Goal: Check status: Check status

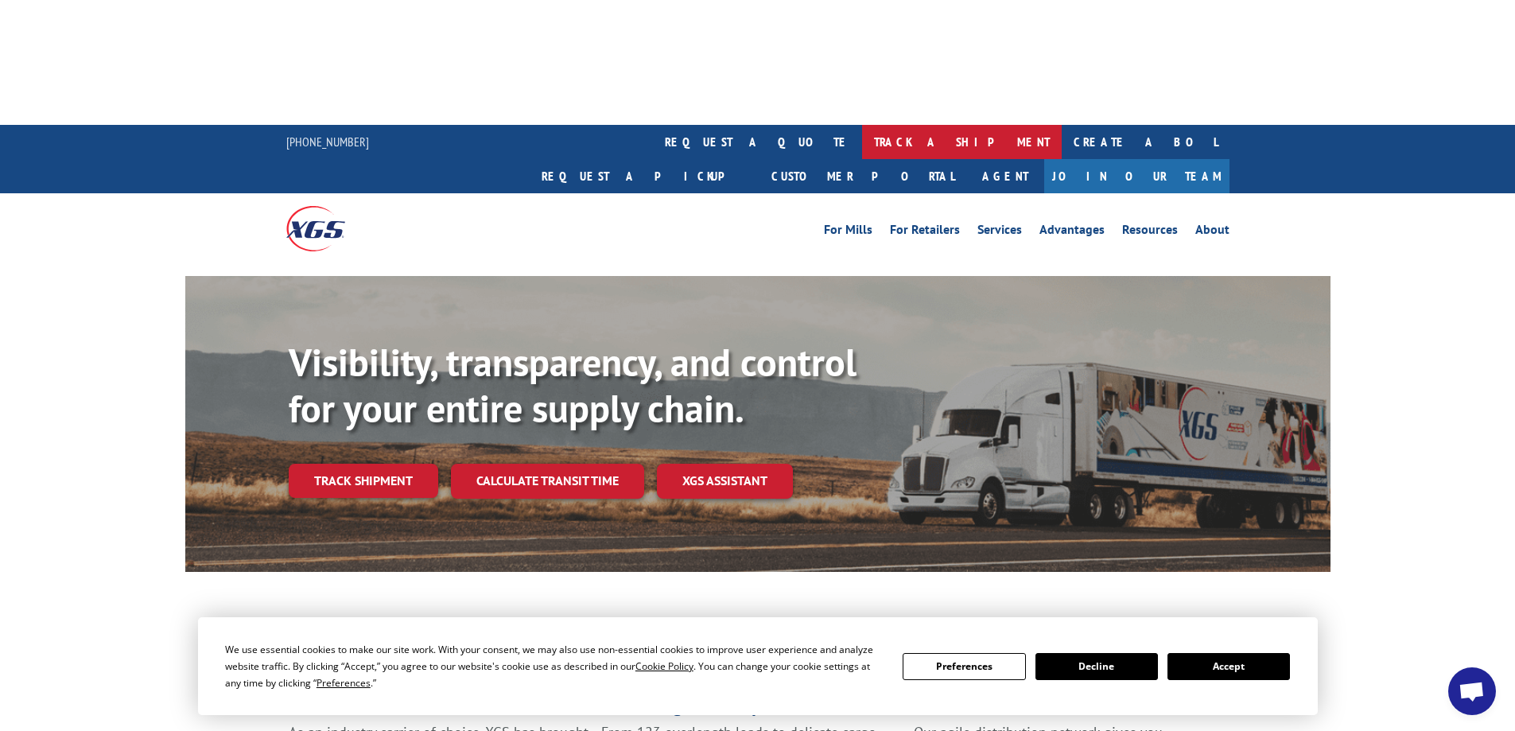
click at [862, 125] on link "track a shipment" at bounding box center [962, 142] width 200 height 34
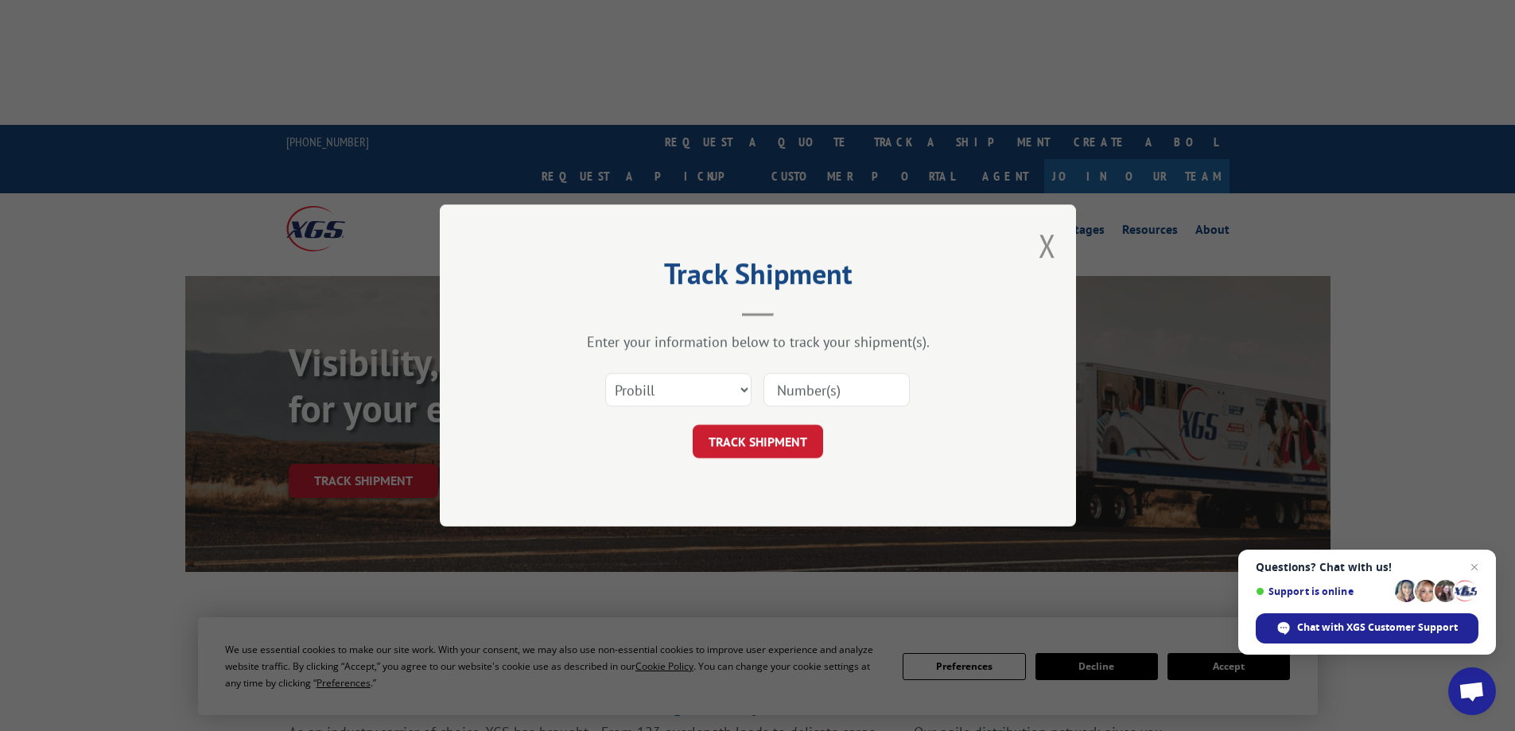
click at [795, 395] on input at bounding box center [837, 389] width 146 height 33
click at [805, 395] on input at bounding box center [837, 389] width 146 height 33
click at [827, 391] on input at bounding box center [837, 389] width 146 height 33
type input "394500"
click at [736, 444] on button "TRACK SHIPMENT" at bounding box center [758, 441] width 130 height 33
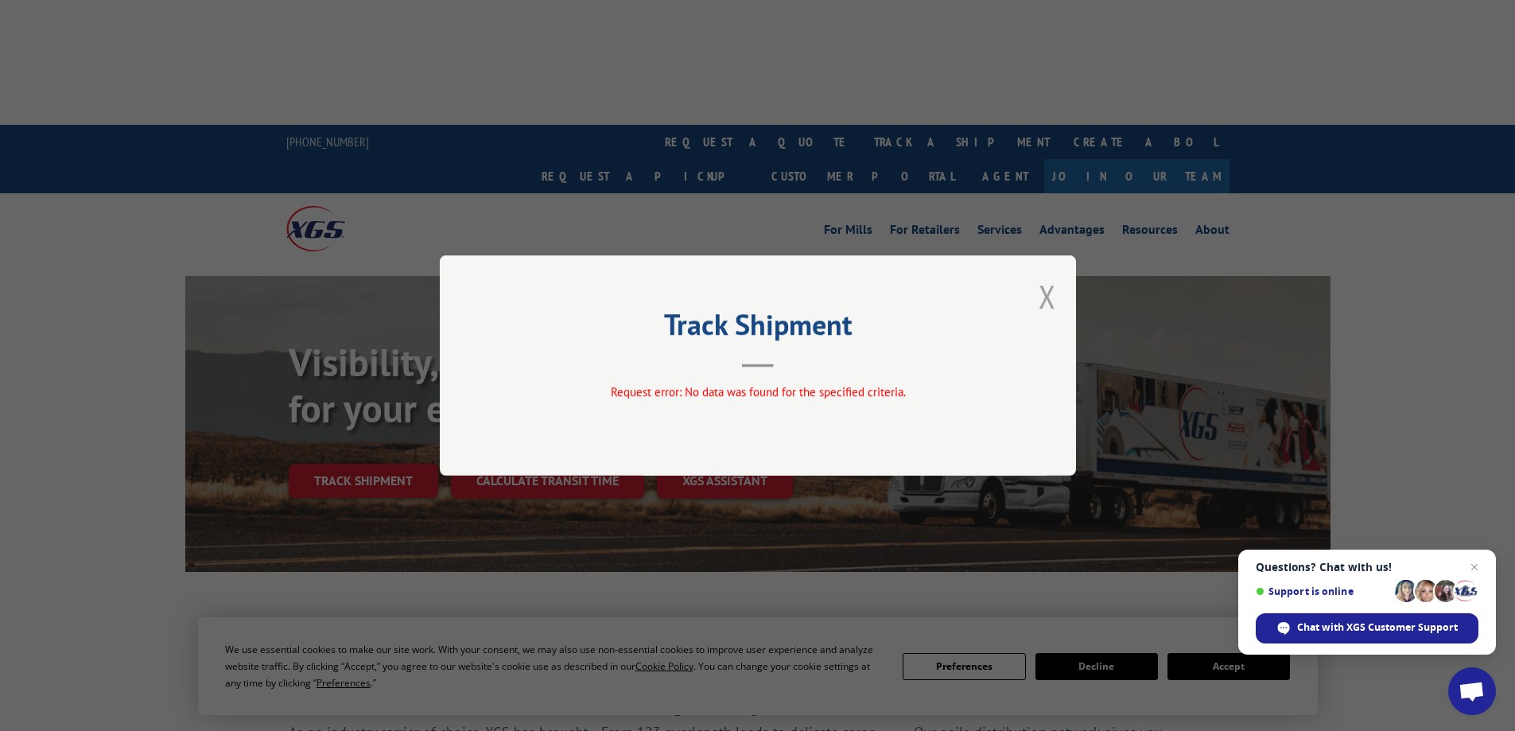
click at [1047, 290] on button "Close modal" at bounding box center [1048, 296] width 18 height 42
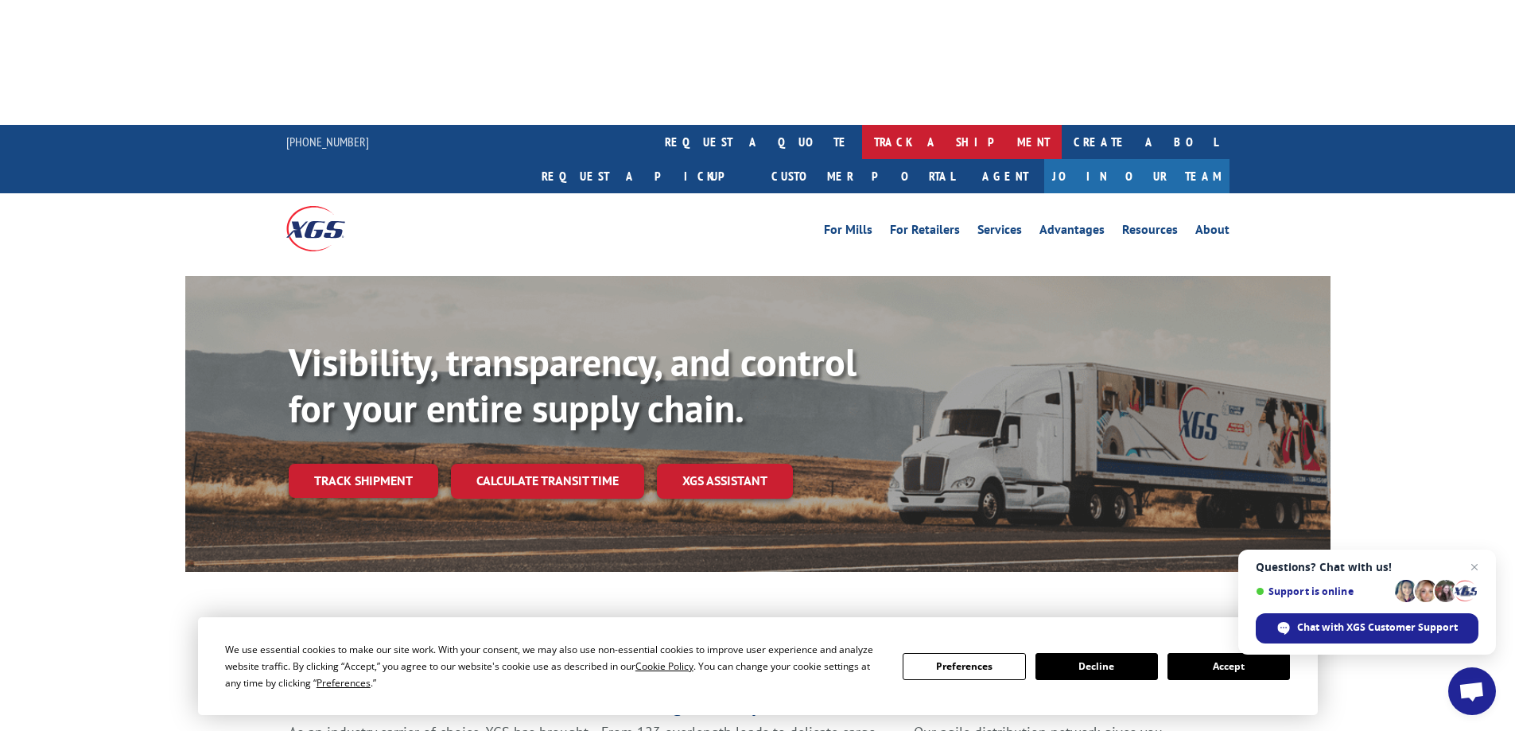
click at [862, 125] on link "track a shipment" at bounding box center [962, 142] width 200 height 34
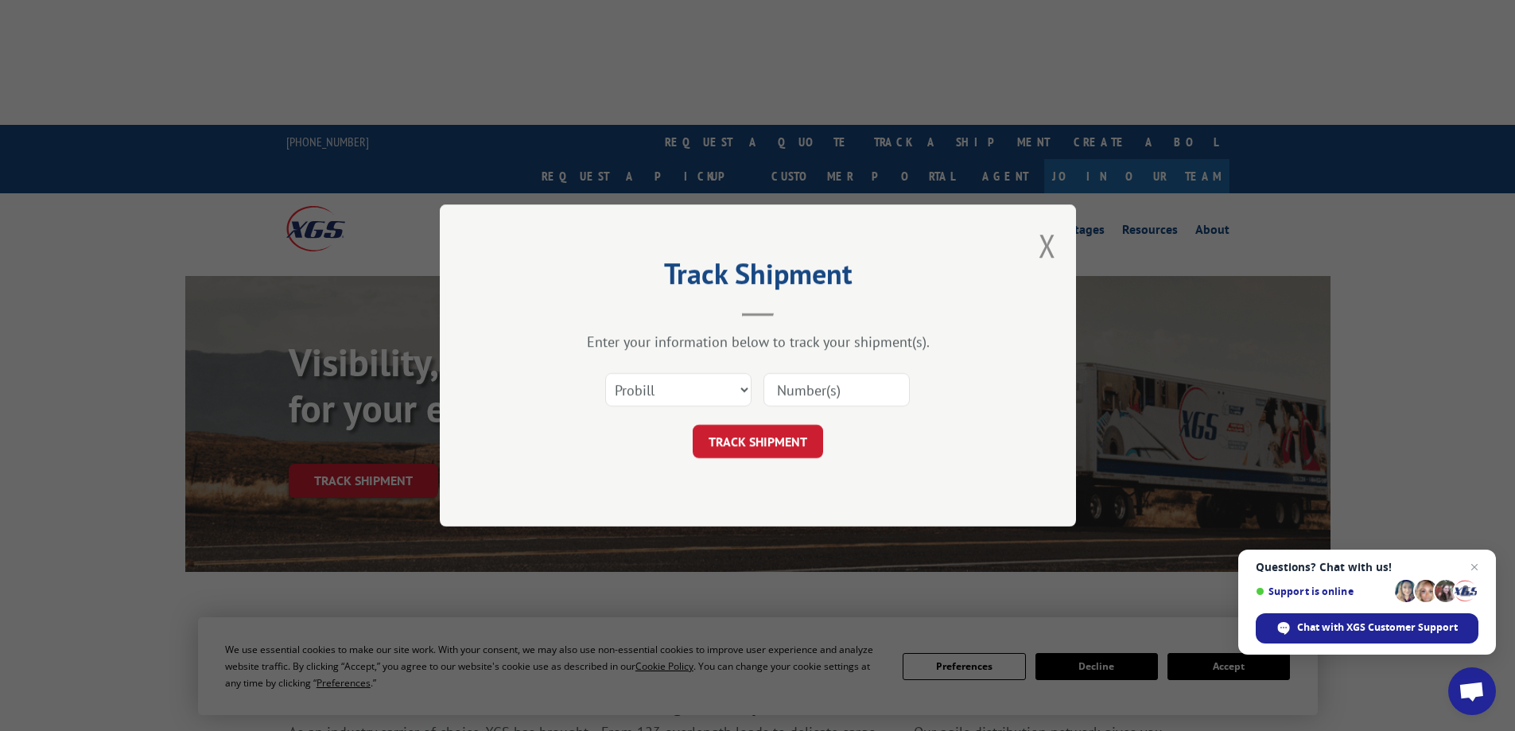
click at [808, 383] on input at bounding box center [837, 389] width 146 height 33
click at [681, 387] on select "Select category... Probill BOL PO" at bounding box center [678, 389] width 146 height 33
select select "po"
click at [605, 373] on select "Select category... Probill BOL PO" at bounding box center [678, 389] width 146 height 33
click at [820, 390] on input at bounding box center [837, 389] width 146 height 33
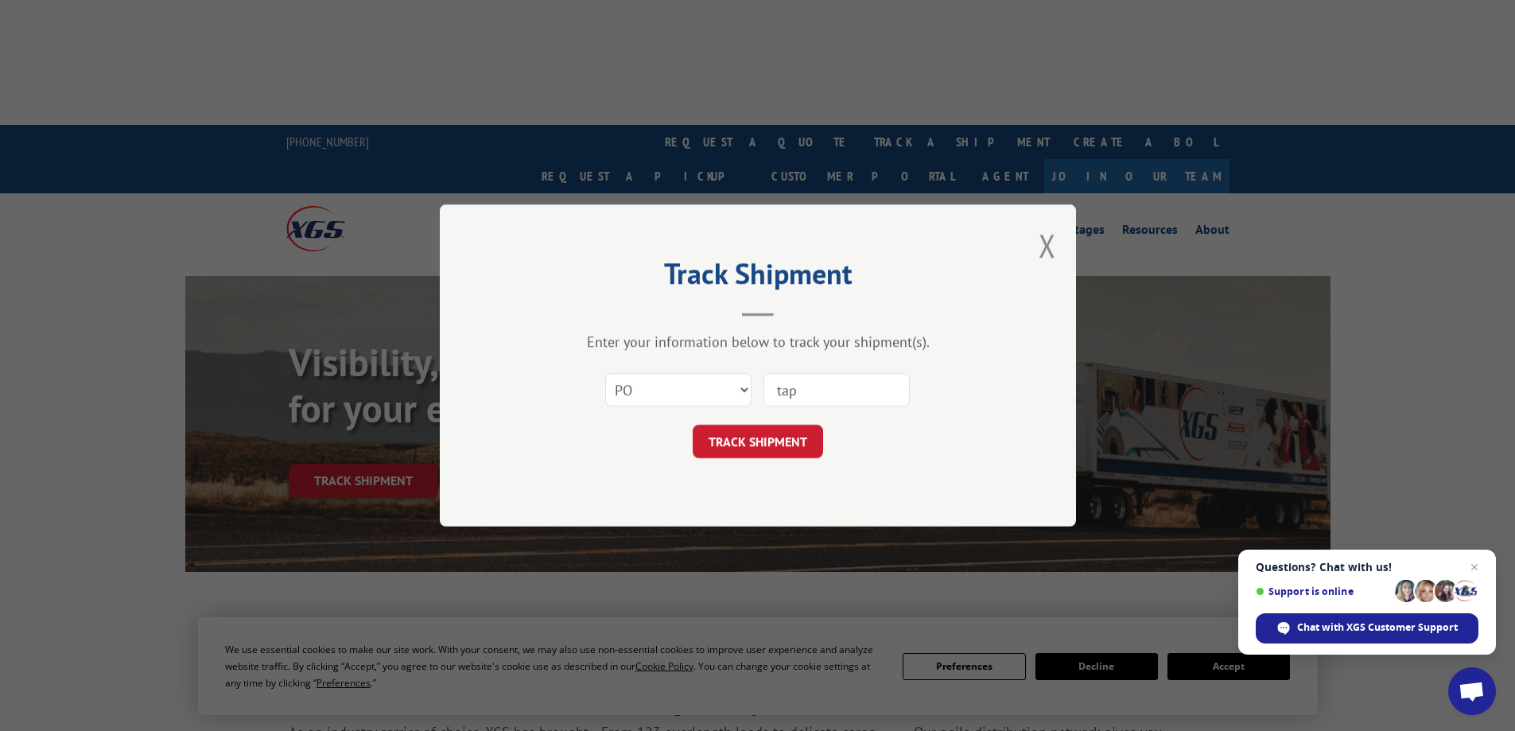
type input "[PERSON_NAME]"
click button "TRACK SHIPMENT" at bounding box center [758, 441] width 130 height 33
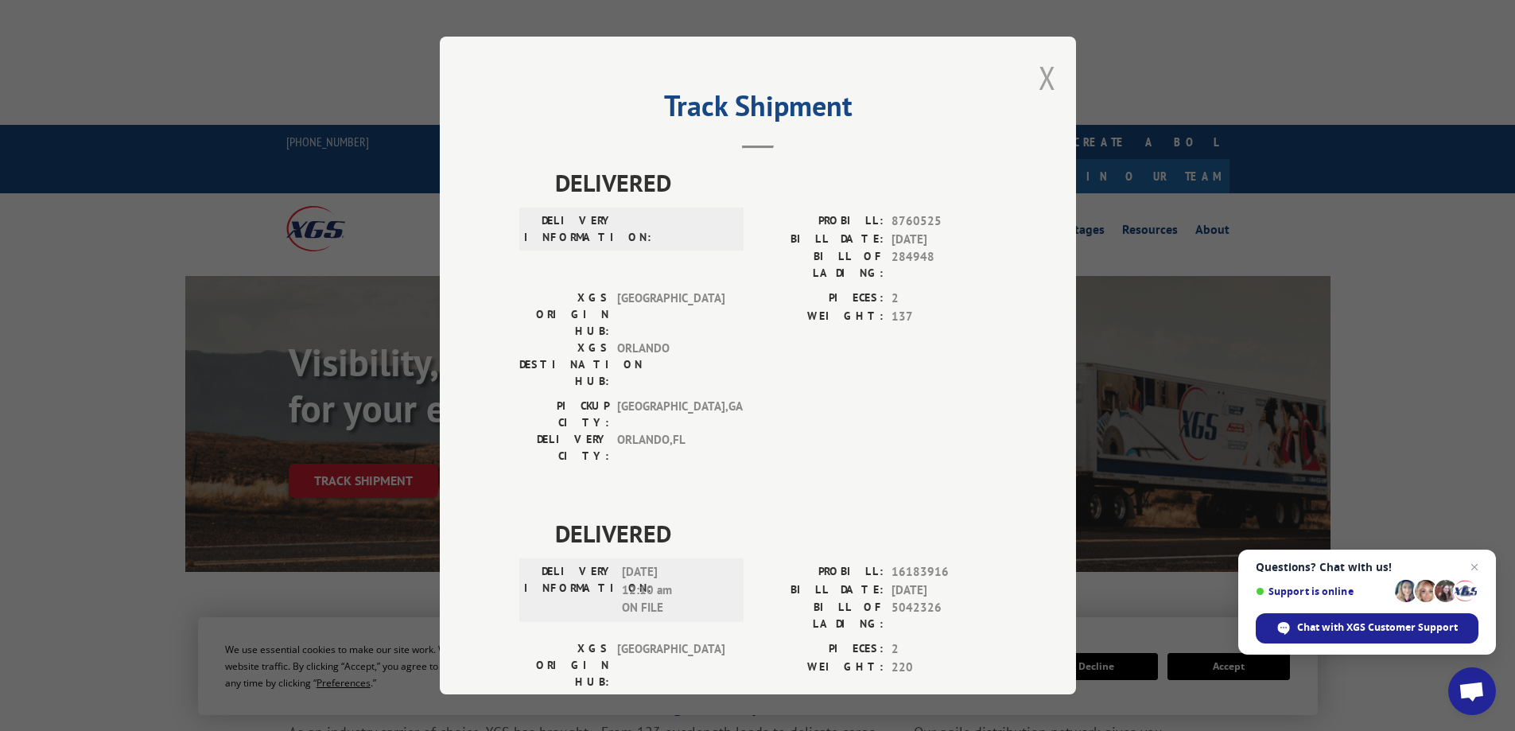
click at [1044, 76] on button "Close modal" at bounding box center [1048, 77] width 18 height 42
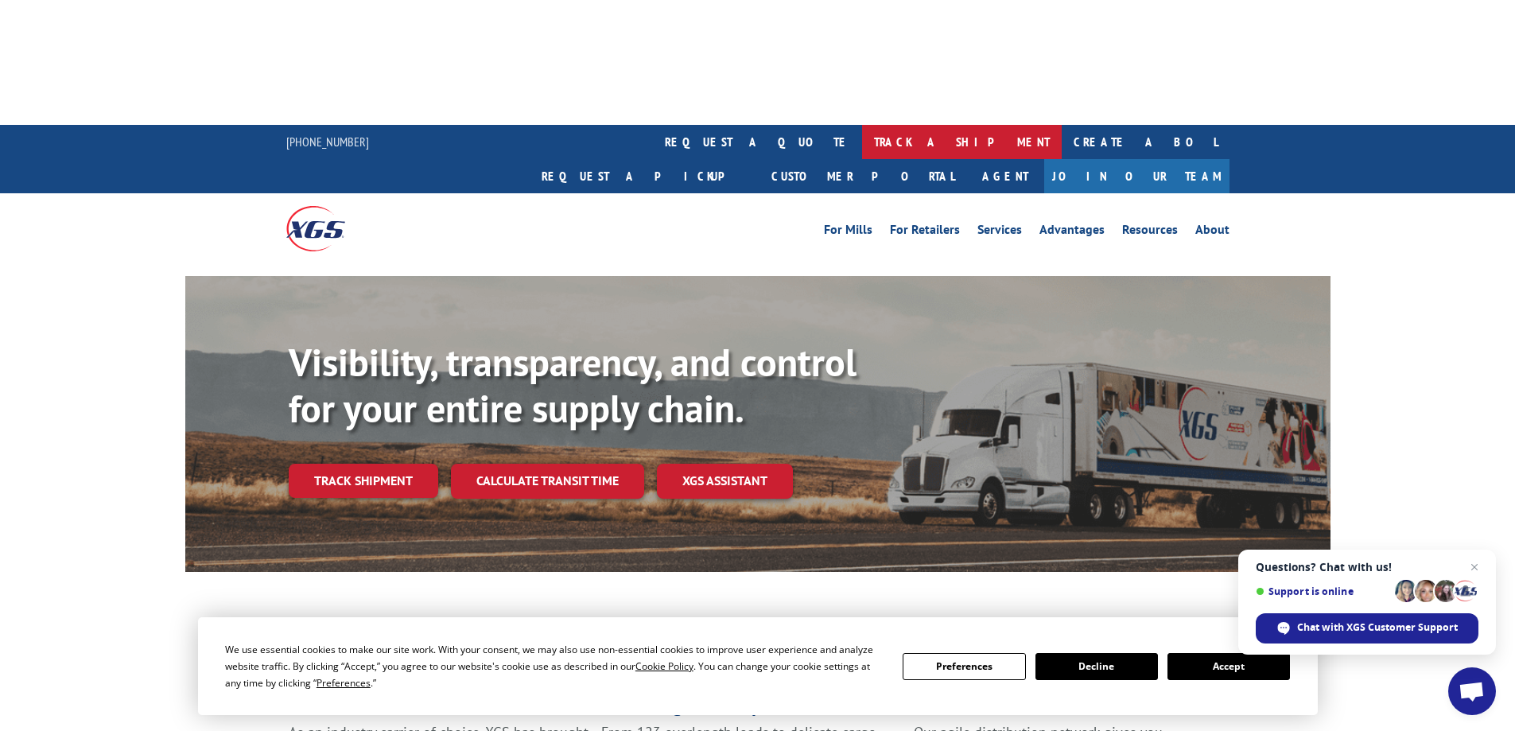
click at [862, 125] on link "track a shipment" at bounding box center [962, 142] width 200 height 34
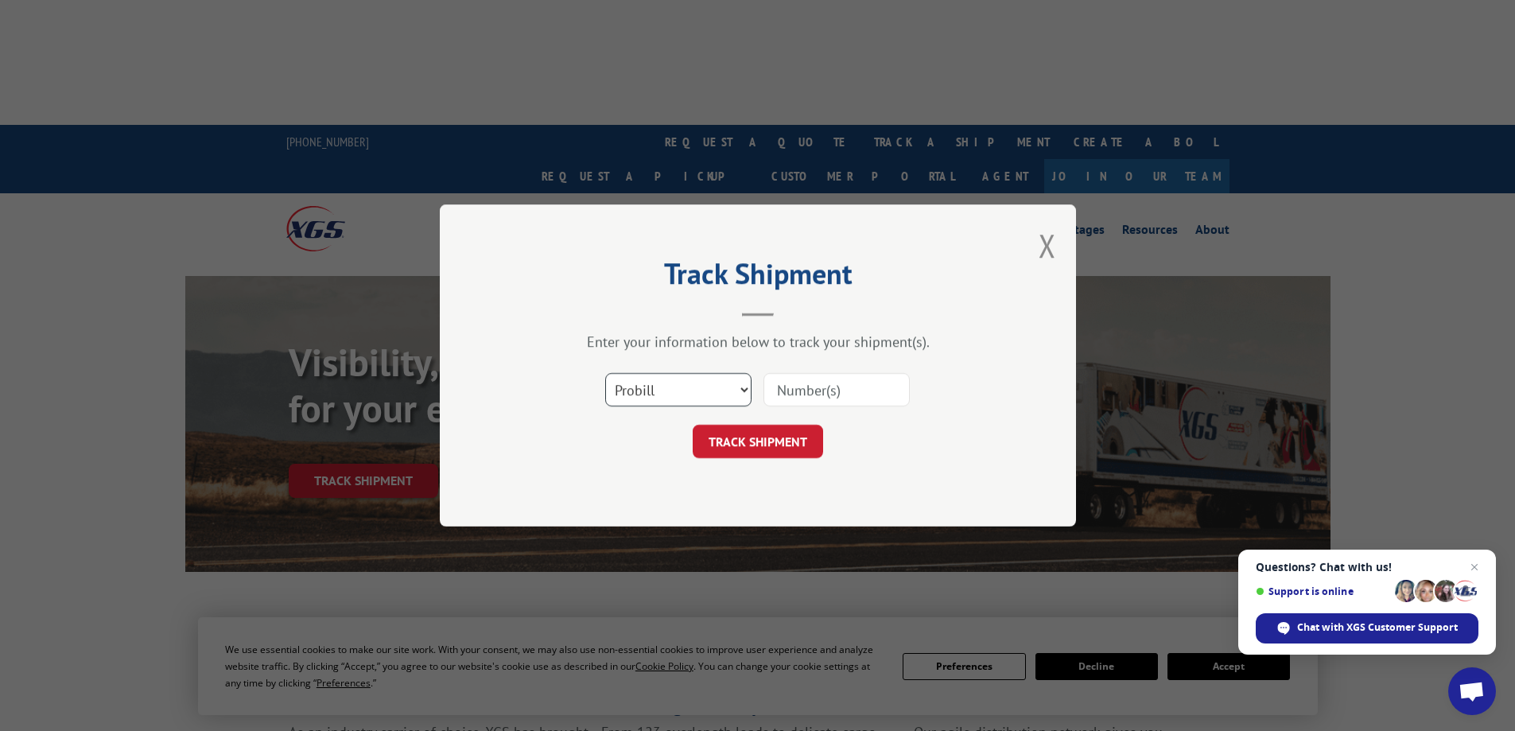
click at [733, 388] on select "Select category... Probill BOL PO" at bounding box center [678, 389] width 146 height 33
click at [605, 373] on select "Select category... Probill BOL PO" at bounding box center [678, 389] width 146 height 33
click at [818, 391] on input at bounding box center [837, 389] width 146 height 33
click at [667, 390] on select "Select category... Probill BOL PO" at bounding box center [678, 389] width 146 height 33
select select "po"
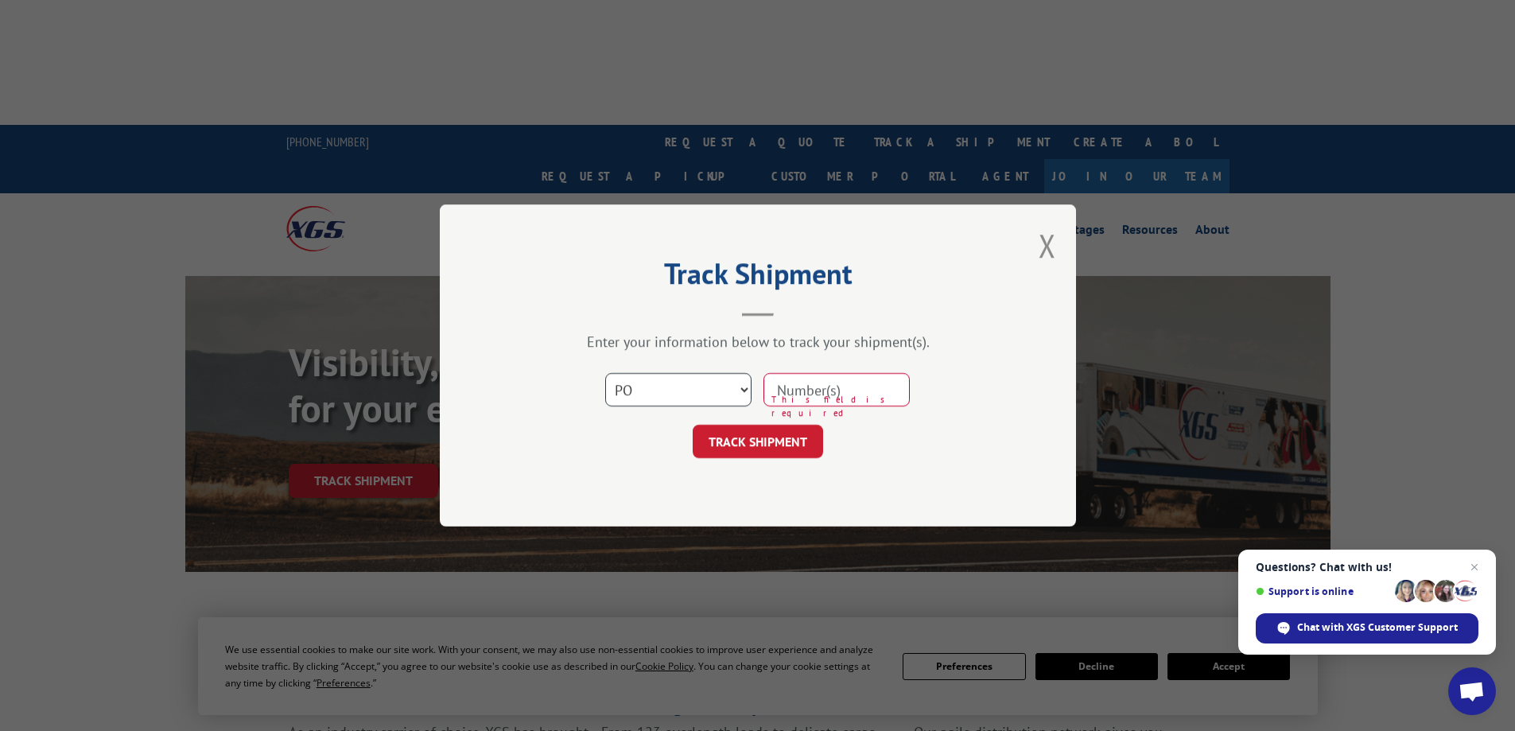
click at [605, 373] on select "Select category... Probill BOL PO" at bounding box center [678, 389] width 146 height 33
click at [815, 391] on input at bounding box center [837, 389] width 146 height 33
type input "[PERSON_NAME]-1"
click at [736, 437] on button "TRACK SHIPMENT" at bounding box center [758, 441] width 130 height 33
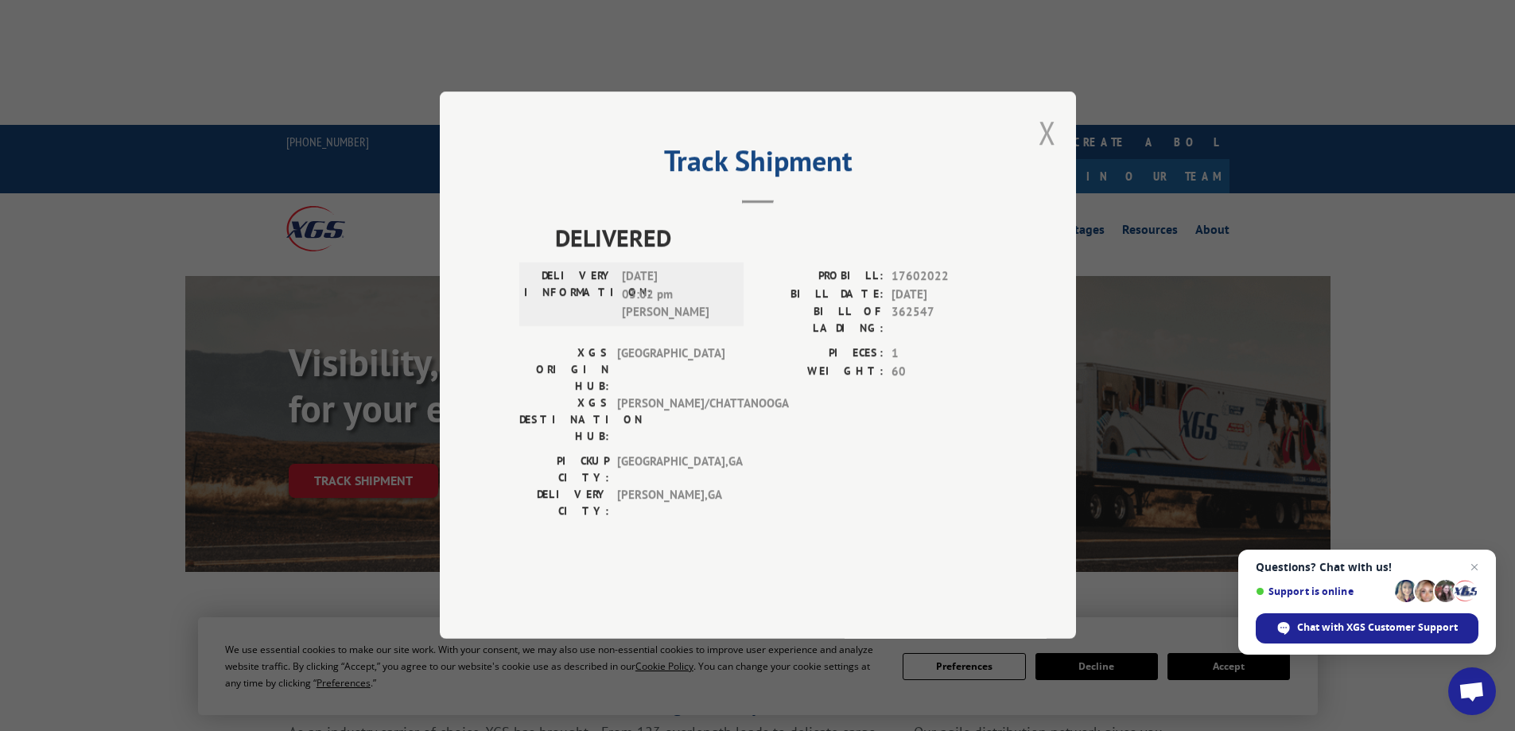
click at [1045, 154] on button "Close modal" at bounding box center [1048, 132] width 18 height 42
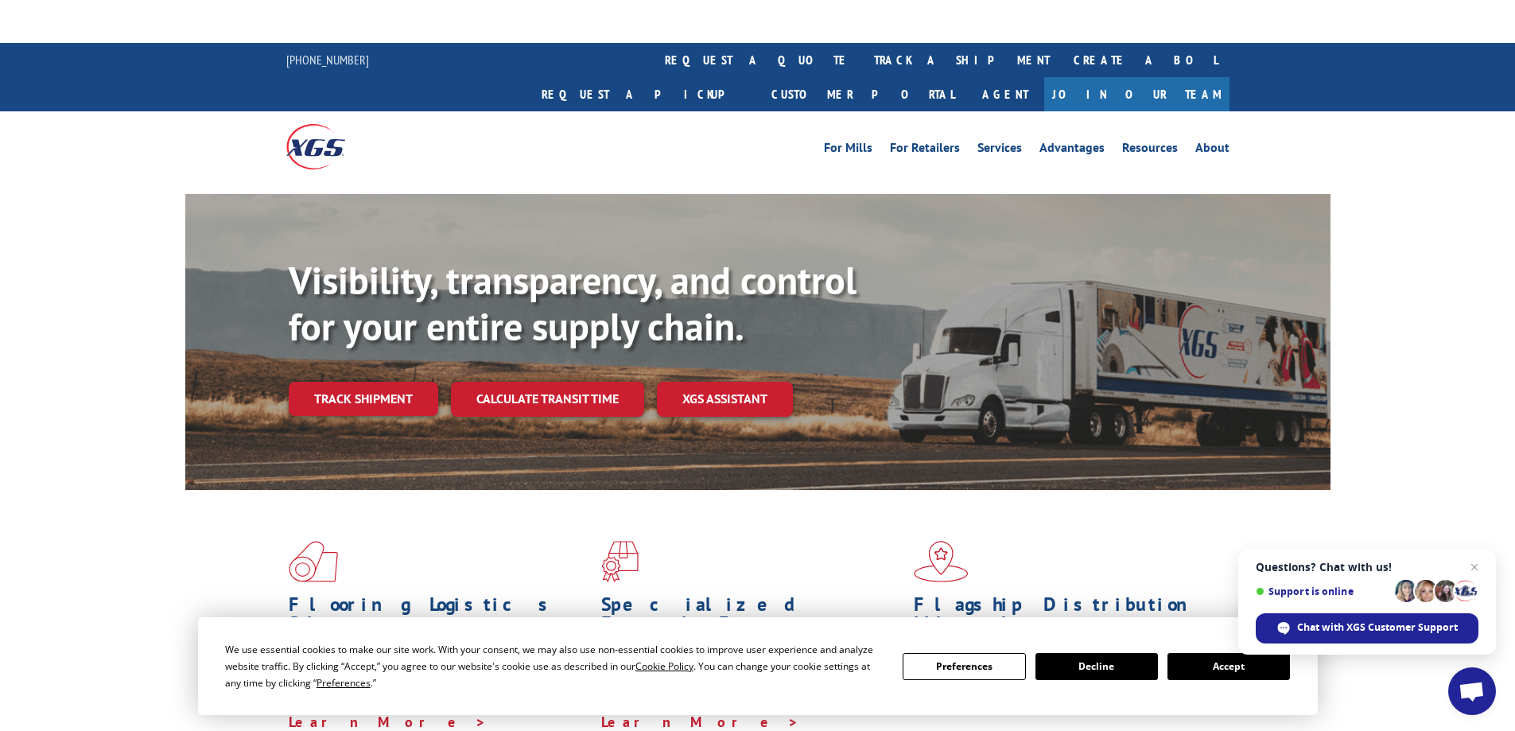
scroll to position [398, 0]
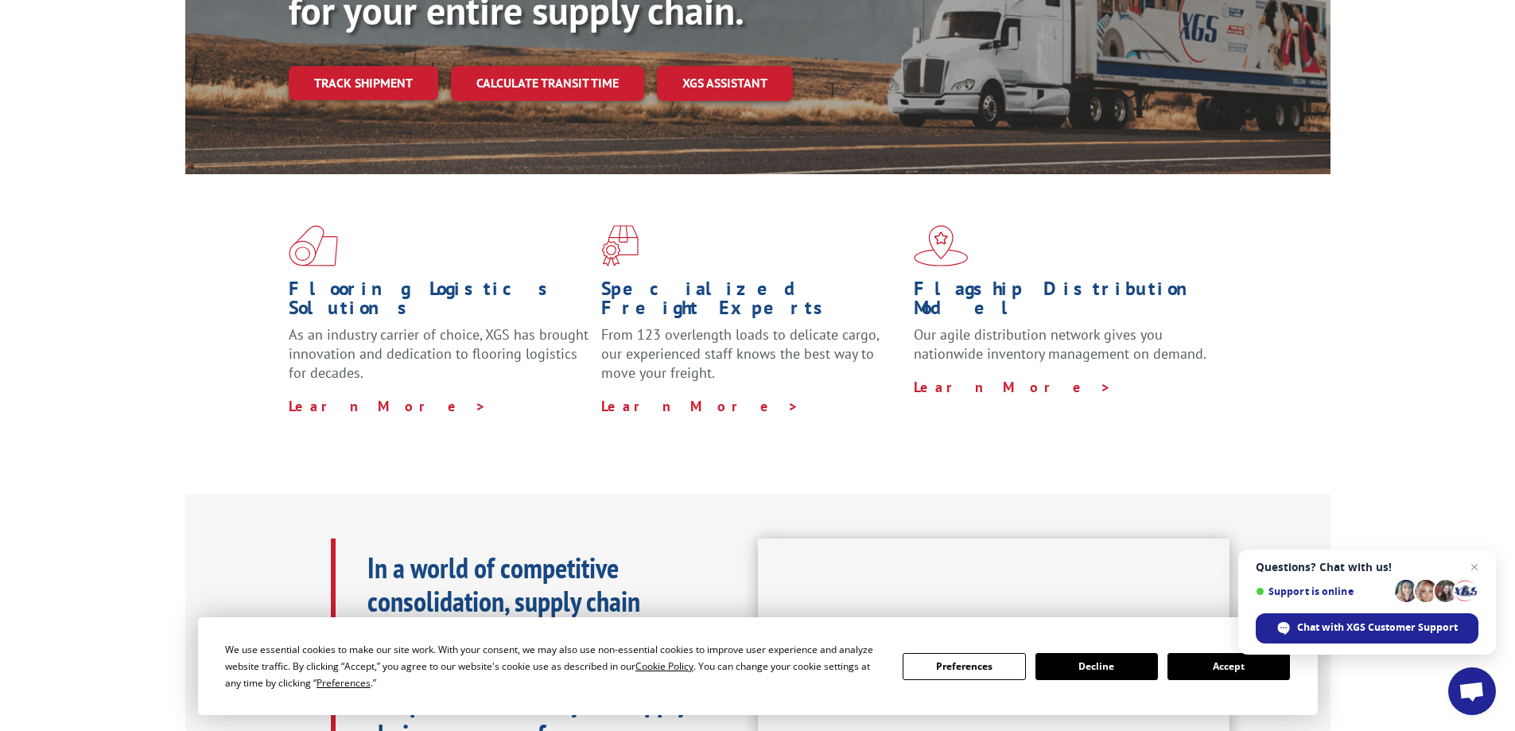
click at [1207, 670] on button "Accept" at bounding box center [1229, 666] width 123 height 27
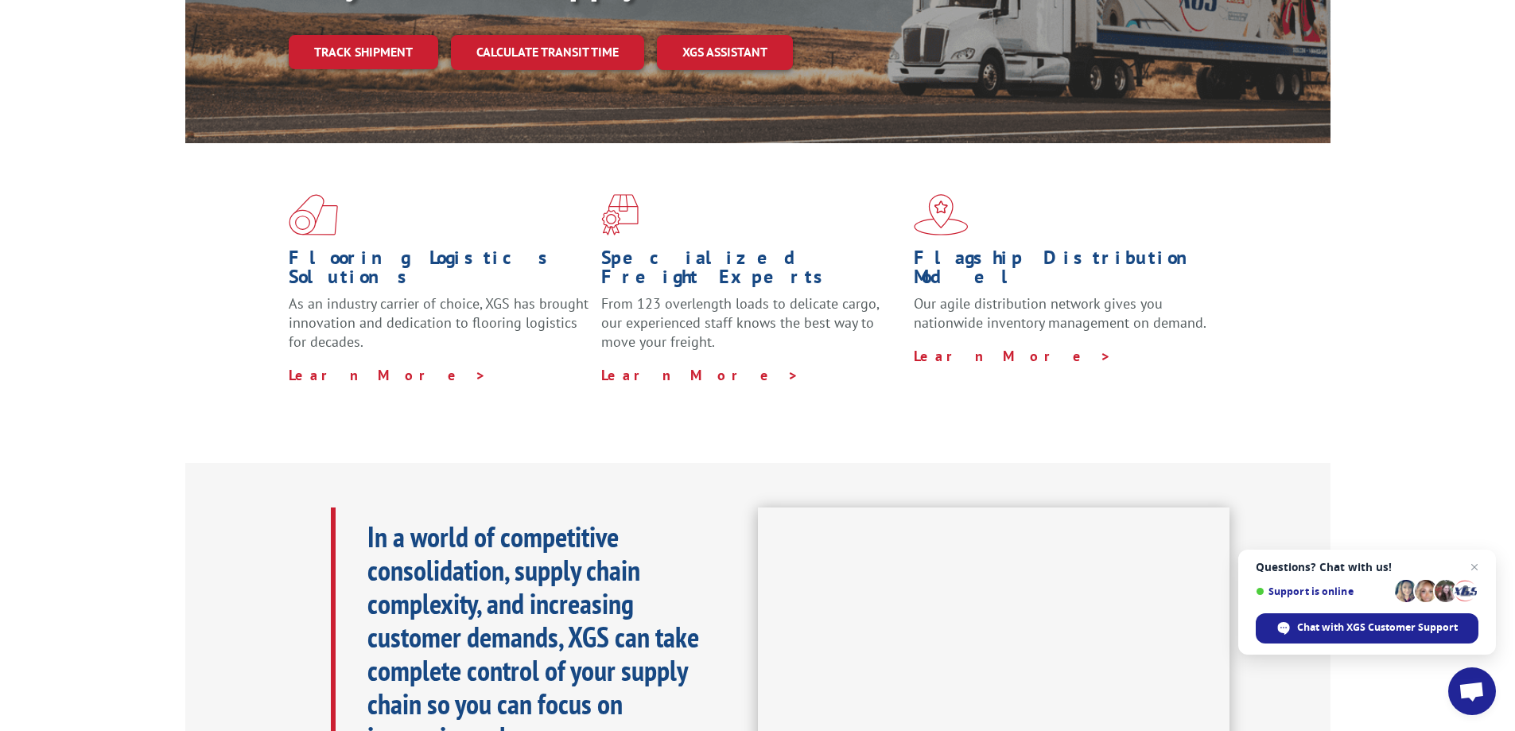
scroll to position [0, 0]
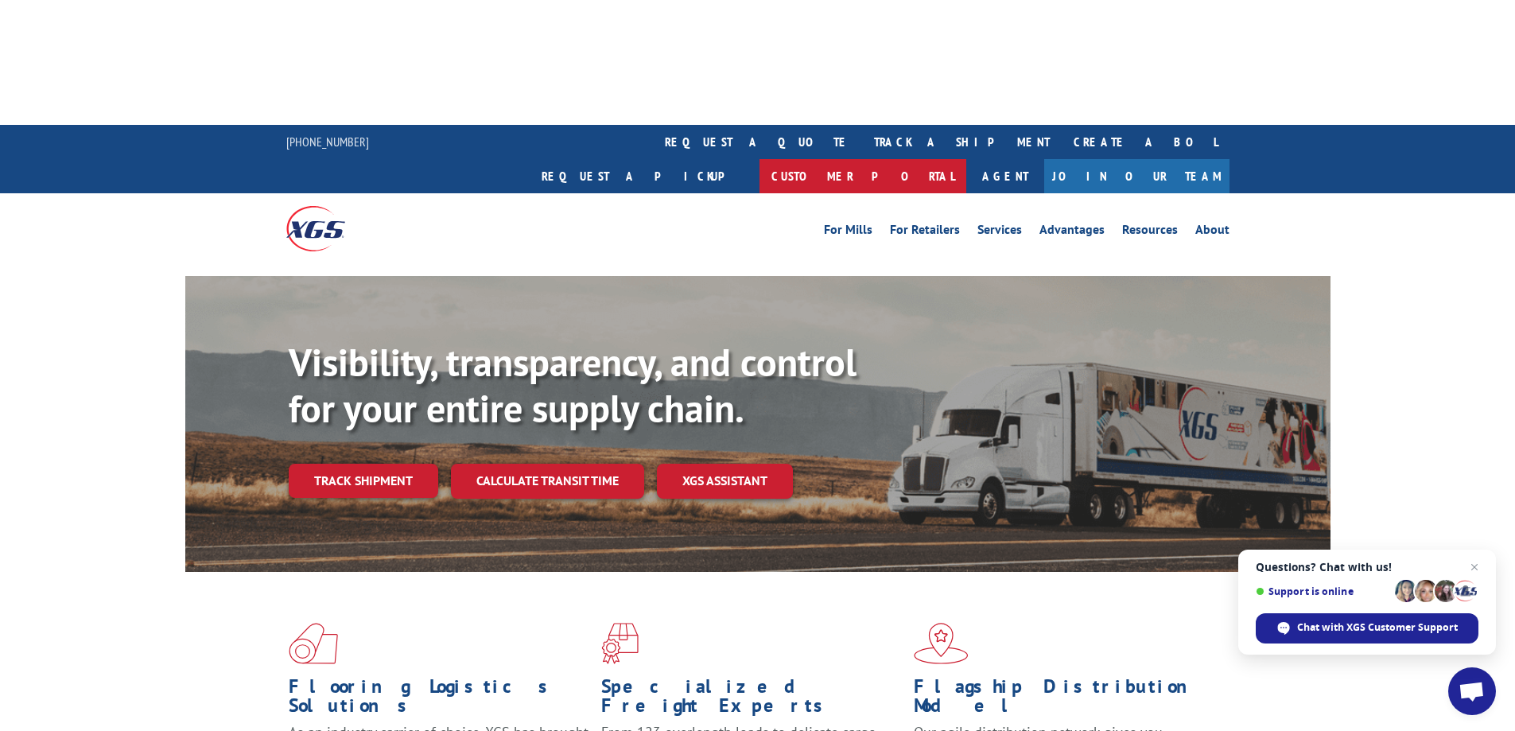
click at [967, 159] on link "Customer Portal" at bounding box center [863, 176] width 207 height 34
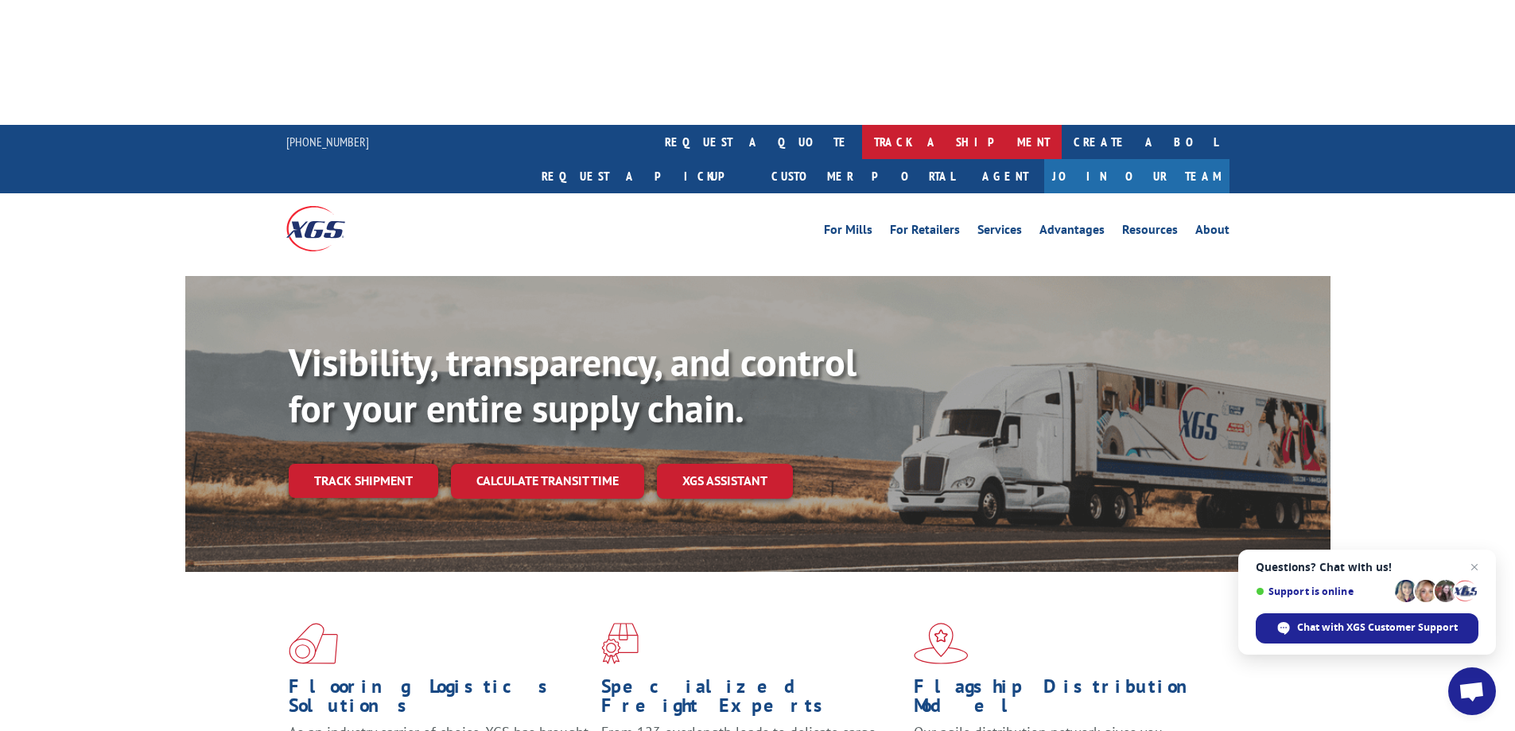
click at [862, 125] on link "track a shipment" at bounding box center [962, 142] width 200 height 34
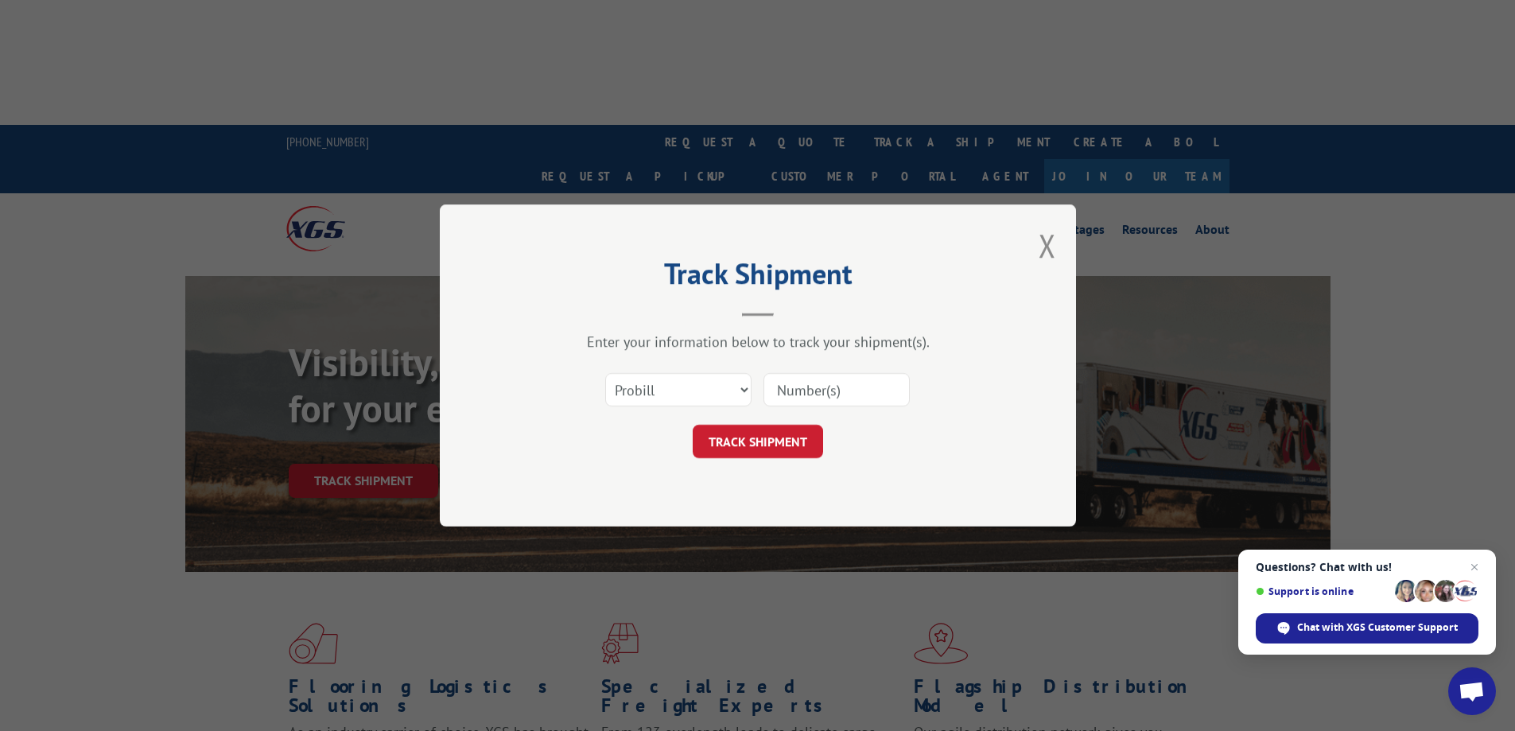
click at [824, 395] on input at bounding box center [837, 389] width 146 height 33
type input "[PERSON_NAME]-1"
click at [668, 388] on select "Select category... Probill BOL PO" at bounding box center [678, 389] width 146 height 33
select select "po"
click at [605, 373] on select "Select category... Probill BOL PO" at bounding box center [678, 389] width 146 height 33
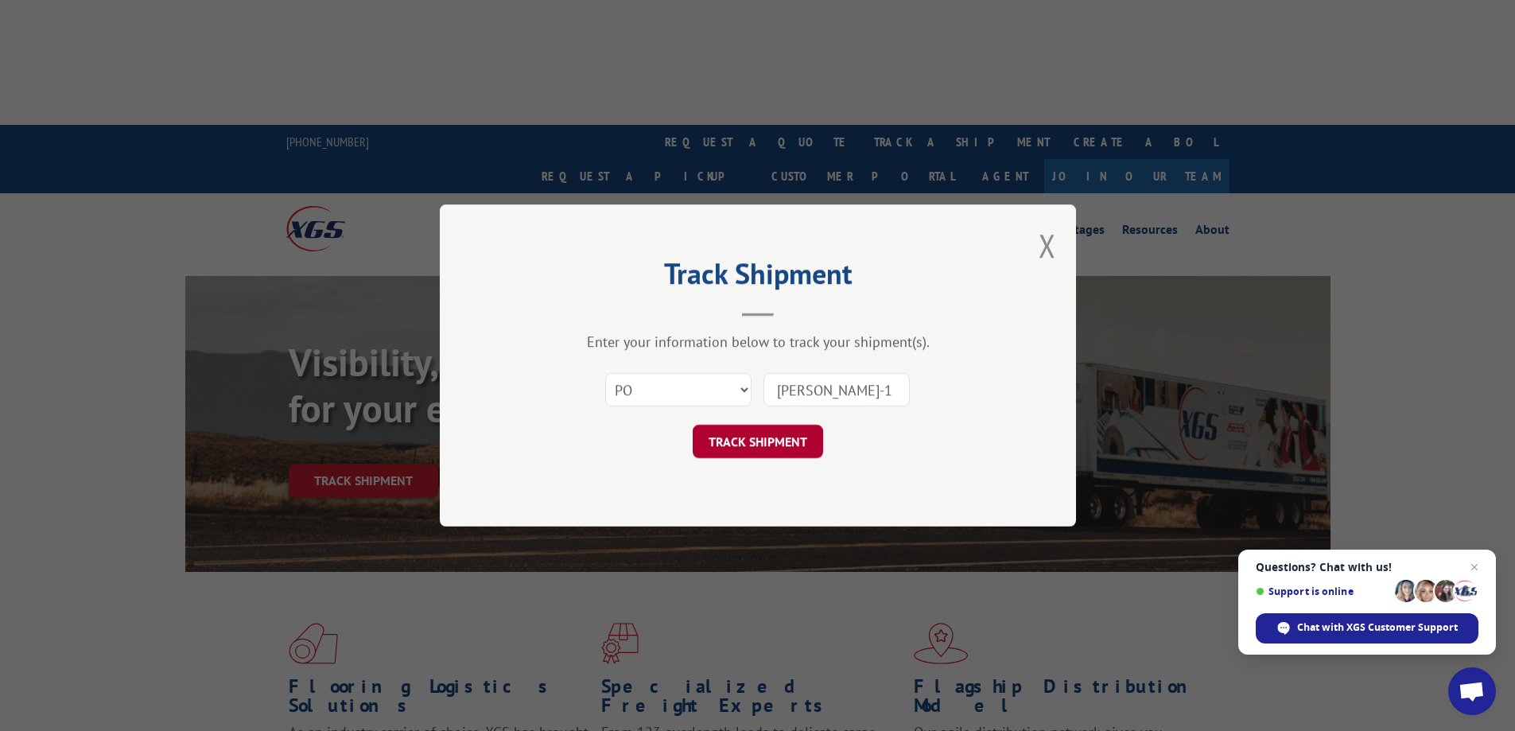
click at [759, 447] on button "TRACK SHIPMENT" at bounding box center [758, 441] width 130 height 33
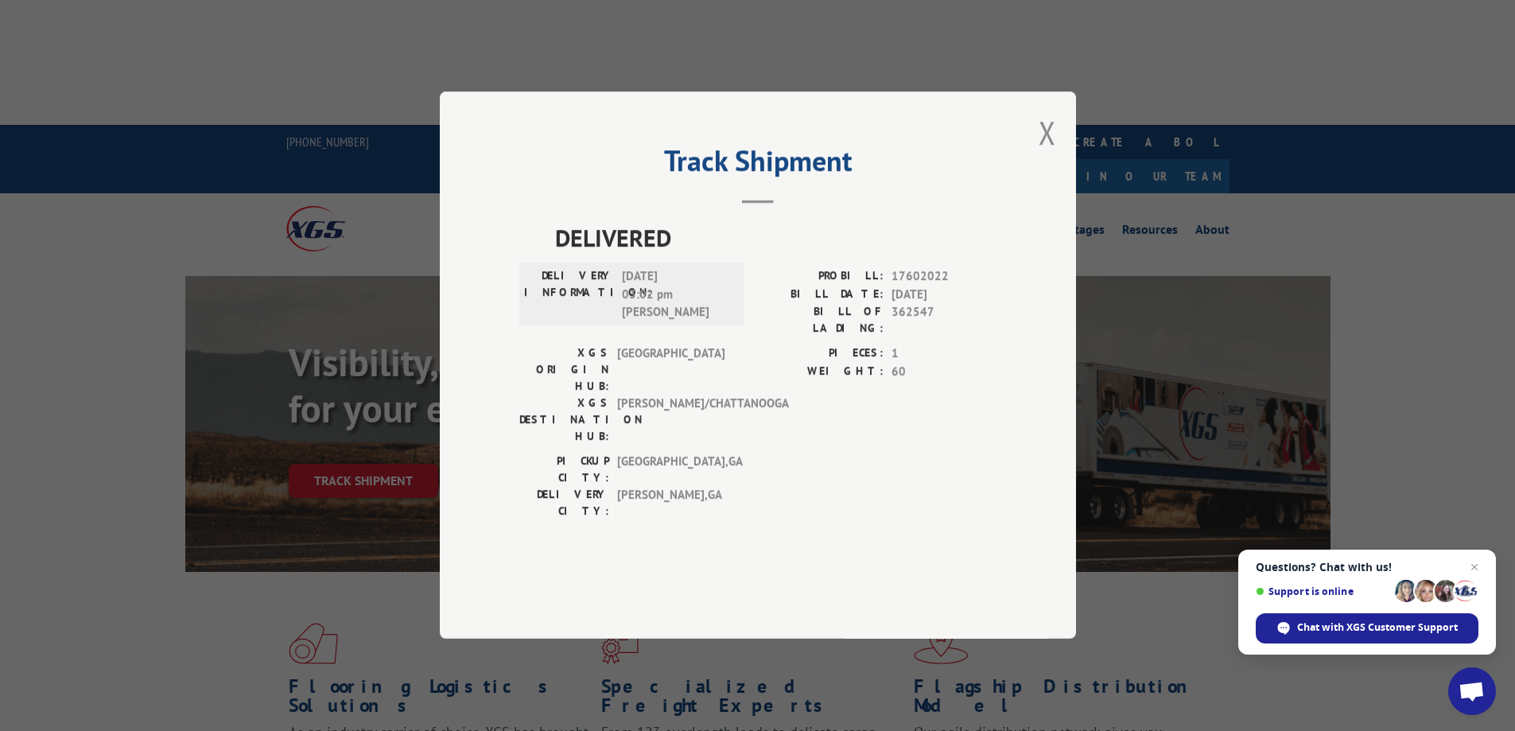
scroll to position [398, 0]
